Goal: Find specific page/section: Find specific page/section

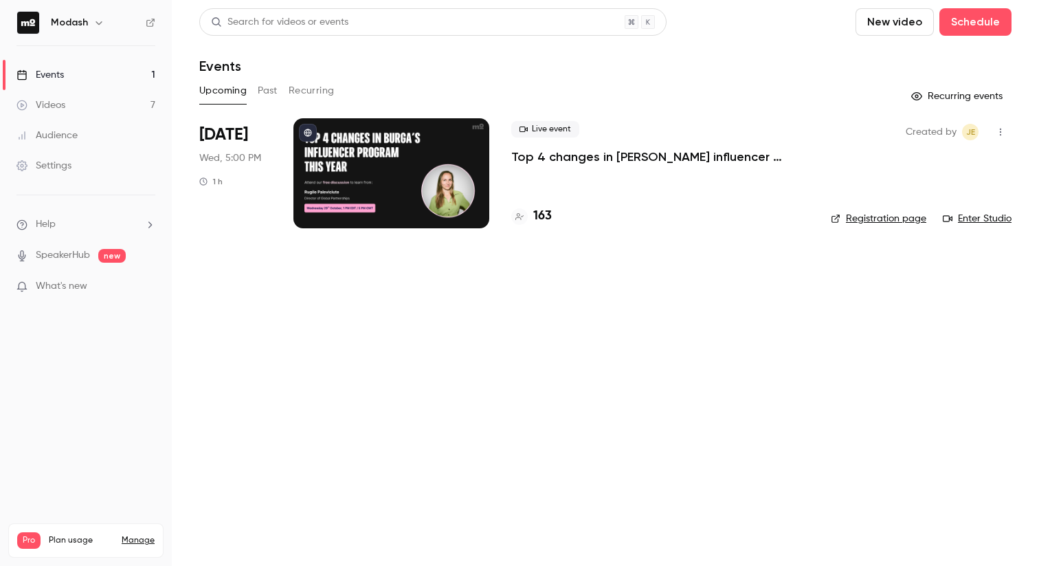
drag, startPoint x: 553, startPoint y: 390, endPoint x: 543, endPoint y: 389, distance: 10.3
click at [553, 390] on main "Search for videos or events New video Schedule Events Upcoming Past Recurring R…" at bounding box center [605, 283] width 867 height 566
click at [265, 98] on button "Past" at bounding box center [268, 91] width 20 height 22
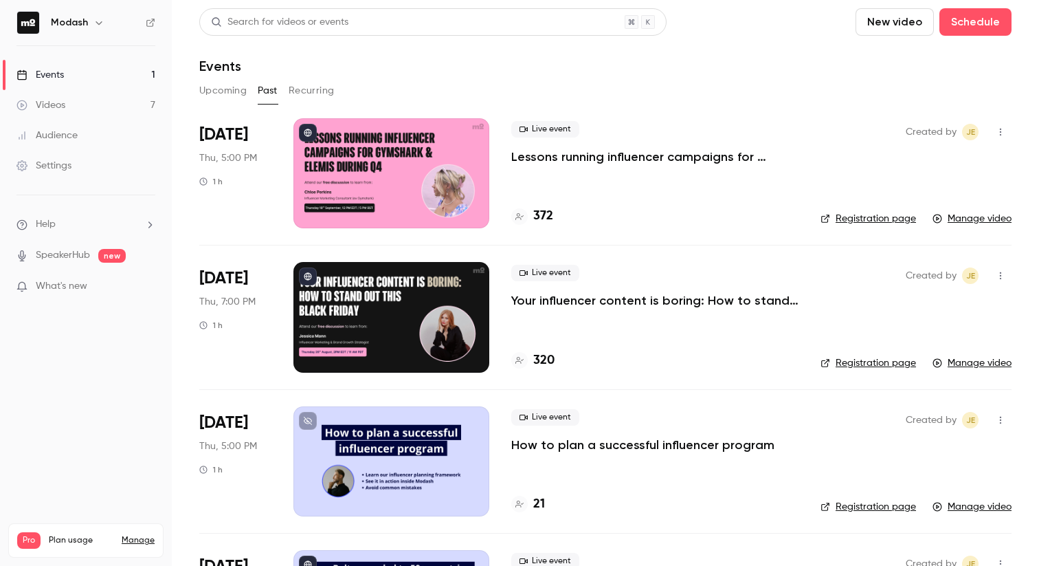
click at [526, 216] on div at bounding box center [519, 216] width 16 height 16
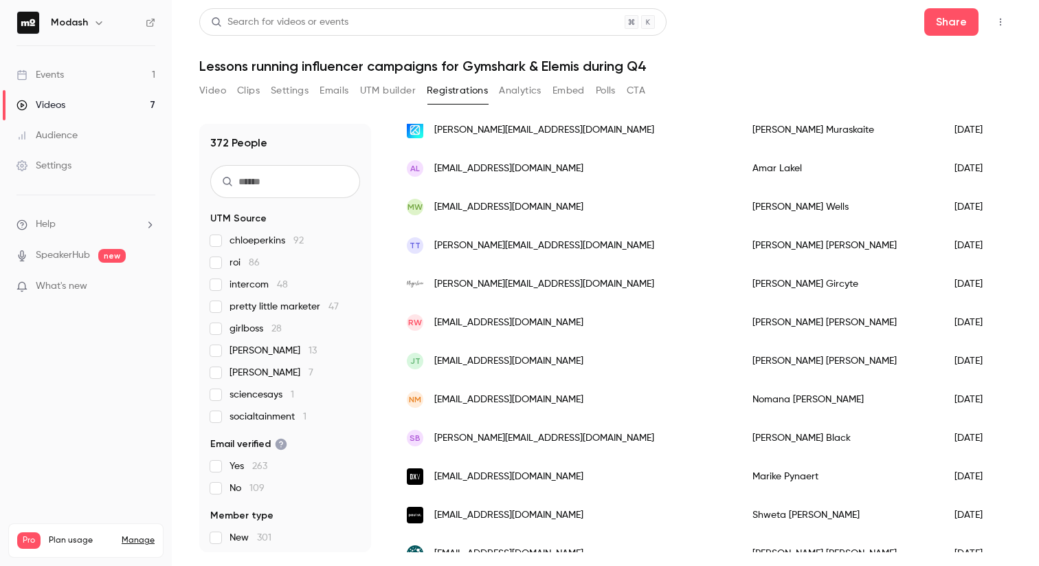
scroll to position [265, 0]
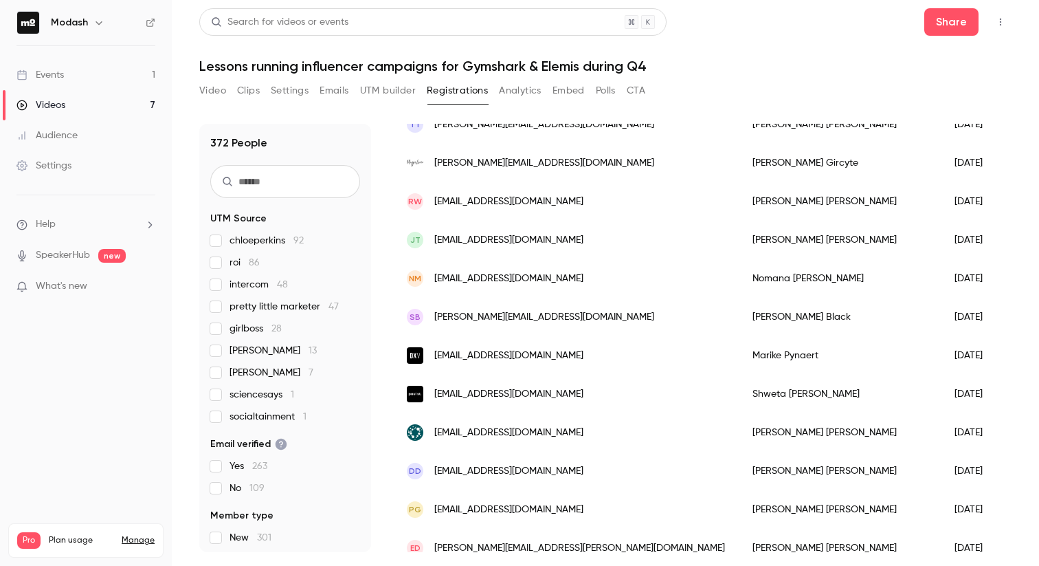
click at [246, 170] on input "text" at bounding box center [285, 181] width 150 height 33
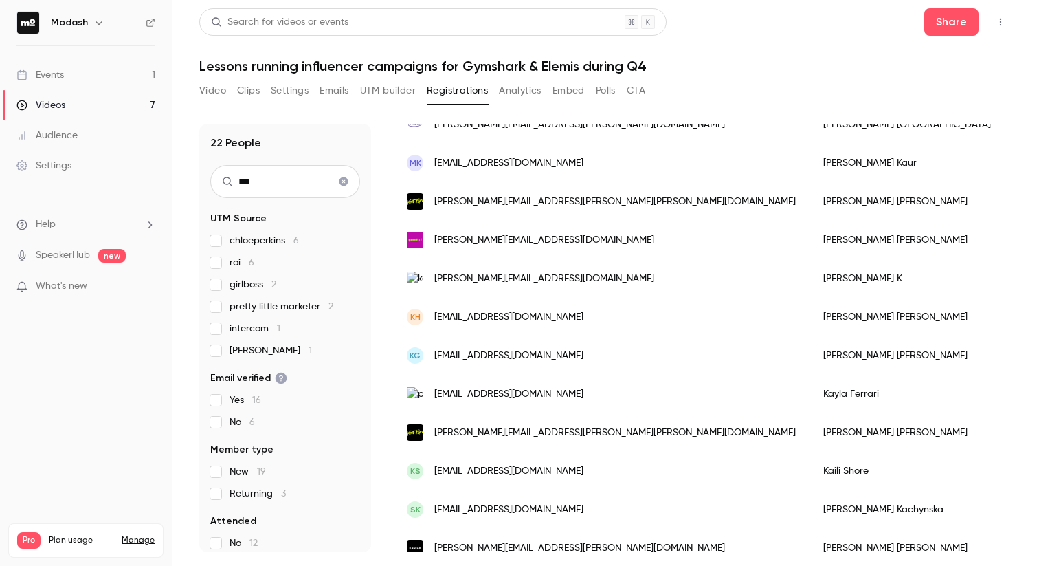
scroll to position [60, 0]
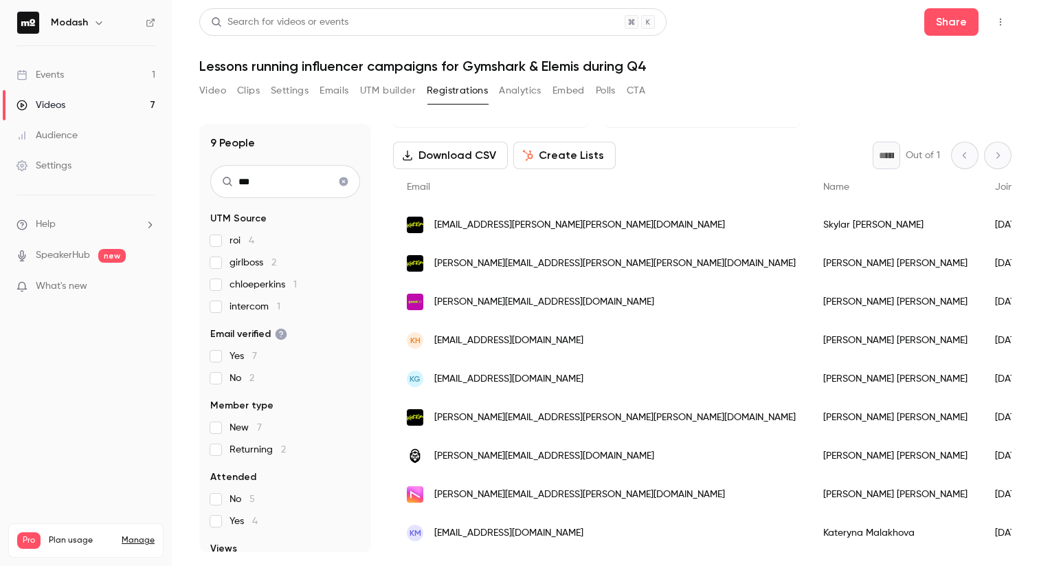
type input "***"
click at [98, 69] on link "Events 1" at bounding box center [86, 75] width 172 height 30
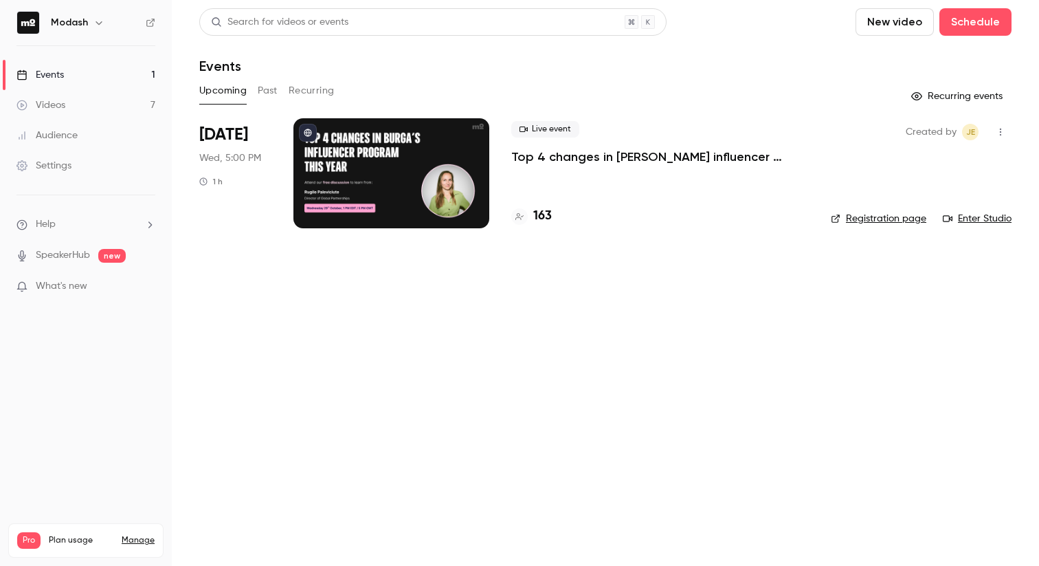
click at [673, 285] on main "Search for videos or events New video Schedule Events Upcoming Past Recurring R…" at bounding box center [605, 283] width 867 height 566
